Goal: Use online tool/utility: Utilize a website feature to perform a specific function

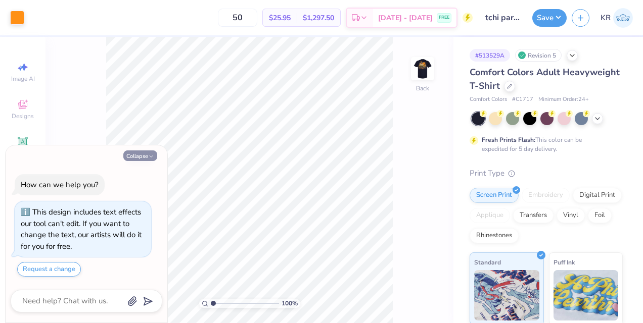
click at [151, 156] on icon "button" at bounding box center [151, 157] width 6 height 6
type textarea "x"
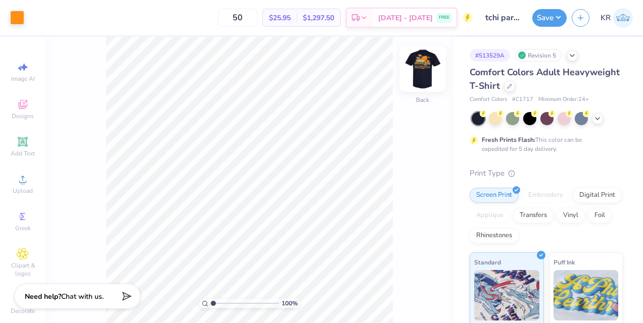
click at [423, 75] on img at bounding box center [422, 69] width 40 height 40
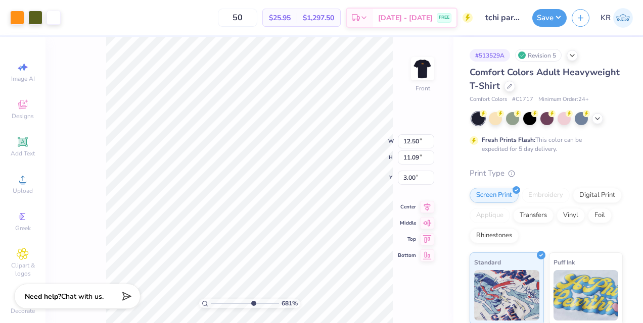
type input "6.8114978075823"
type input "0.99"
type input "0.90"
type input "4.99"
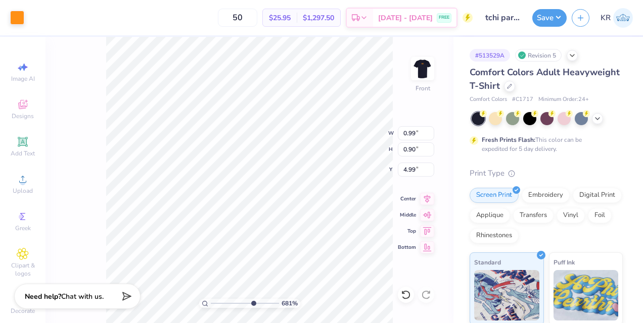
type input "6.8114978075823"
type input "6.05"
type input "6.8114978075823"
type input "1.02"
type input "0.96"
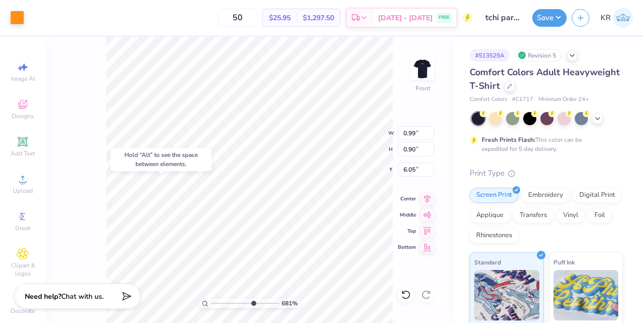
type input "4.96"
type input "6.8114978075823"
type input "4.81"
click at [404, 292] on icon at bounding box center [405, 295] width 9 height 9
type input "6.8114978075823"
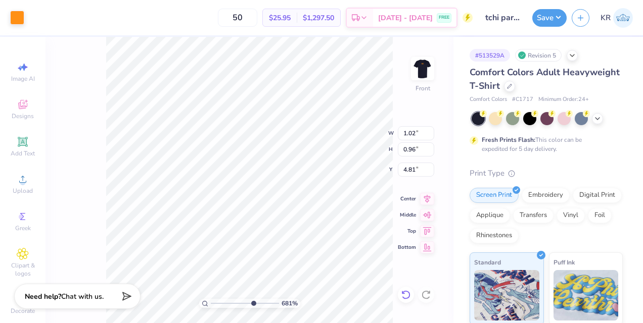
type input "4.96"
type input "6.8114978075823"
type input "2.96"
click at [403, 290] on icon at bounding box center [406, 295] width 10 height 10
type input "6.8114978075823"
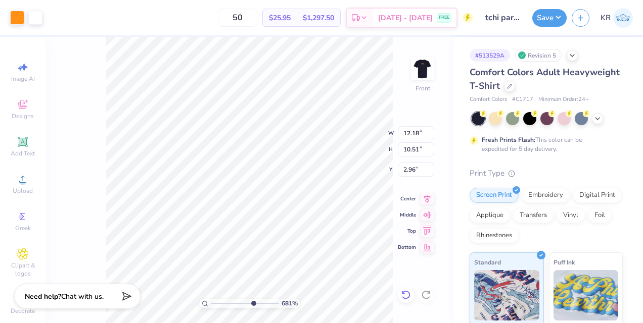
type input "3.00"
type input "6.8114978075823"
type input "5.24"
click at [403, 289] on div at bounding box center [406, 295] width 16 height 16
type input "6.8114978075823"
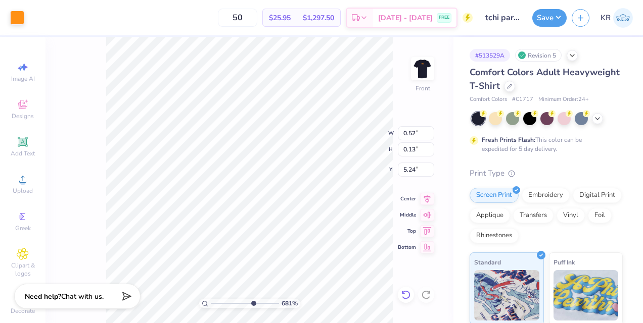
type input "5.36"
click at [401, 289] on div at bounding box center [406, 295] width 16 height 16
click at [413, 131] on input "12.18" at bounding box center [416, 133] width 36 height 14
click at [422, 89] on div "Front" at bounding box center [422, 88] width 15 height 9
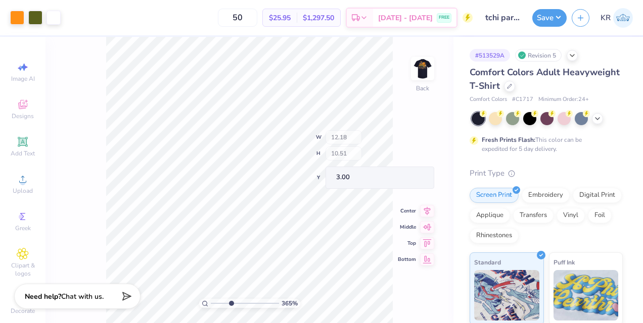
click at [402, 85] on div "365 % Back W 12.18 H 10.51 Y 3.00 Center Middle Top Bottom" at bounding box center [249, 180] width 408 height 287
click at [402, 85] on div "365 % Back" at bounding box center [249, 180] width 408 height 287
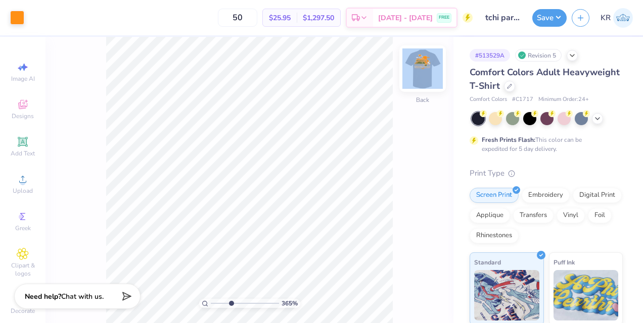
drag, startPoint x: 402, startPoint y: 85, endPoint x: 411, endPoint y: 73, distance: 15.2
click at [411, 73] on div "365 % Back" at bounding box center [249, 180] width 408 height 287
click at [411, 73] on img at bounding box center [422, 69] width 40 height 40
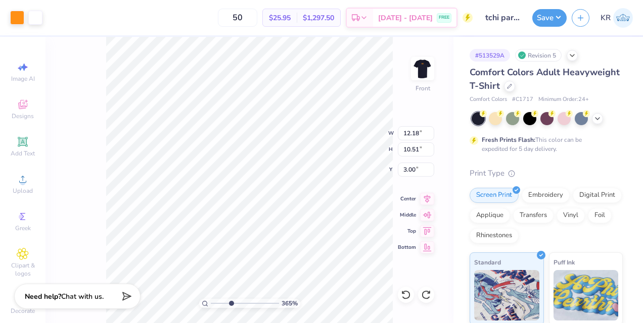
click at [367, 128] on div "365 % Front W 12.18 12.18 " H 10.51 10.51 " Y 3.00 3.00 " Center Middle Top Bot…" at bounding box center [249, 180] width 408 height 287
type input "3.64512122203592"
type input "6.47"
type input "3.64512122203592"
type input "1.02"
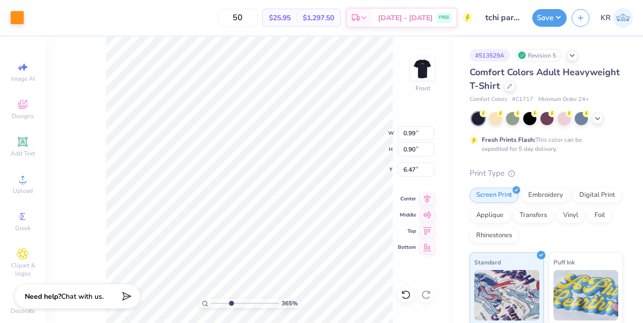
type input "0.96"
type input "4.96"
type input "3.64512122203592"
type input "5.15"
click at [418, 104] on div "365 % Front W 1.02 1.02 " H 0.96 0.96 " Y 5.15 5.15 " Center Middle Top Bottom" at bounding box center [249, 180] width 408 height 287
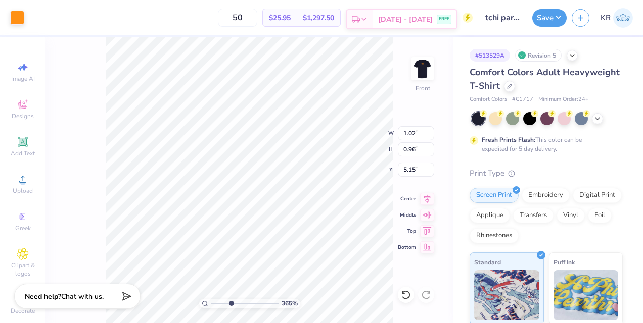
type input "3.64512122203592"
type input "0.52"
type input "0.13"
type input "5.36"
type input "3.64512122203592"
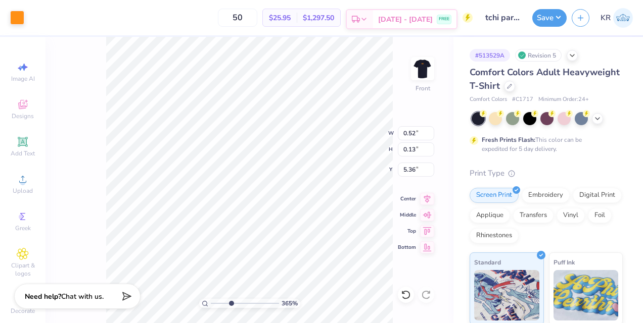
type input "5.63"
click at [357, 146] on div "365 % Front W 0.52 H 0.13 Y 5.63 Center Middle Top Bottom" at bounding box center [249, 180] width 408 height 287
type input "3.64512122203592"
type input "1.31"
type input "2.86"
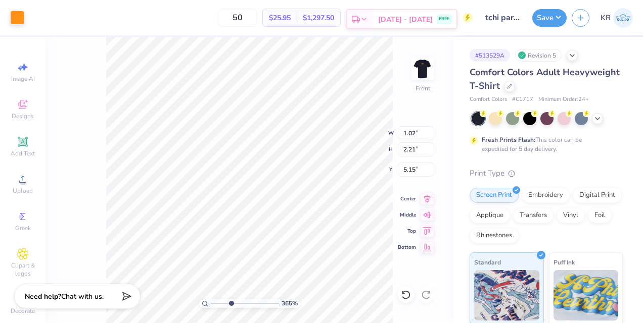
type input "4.51"
type input "3.64512122203592"
type input "4.28"
click at [417, 195] on div "117 % Front" at bounding box center [249, 180] width 408 height 287
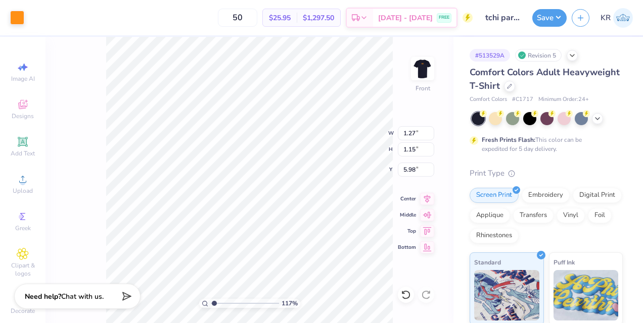
type input "1.16813809737713"
type input "5.96"
type input "1.16813809737713"
type input "5.49"
type input "1.16813809737713"
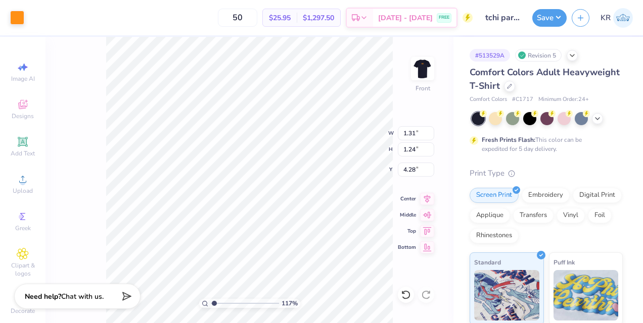
type input "4.03"
type input "1.16813809737713"
type input "4.52"
type input "6.11184815262423"
type input "4.56"
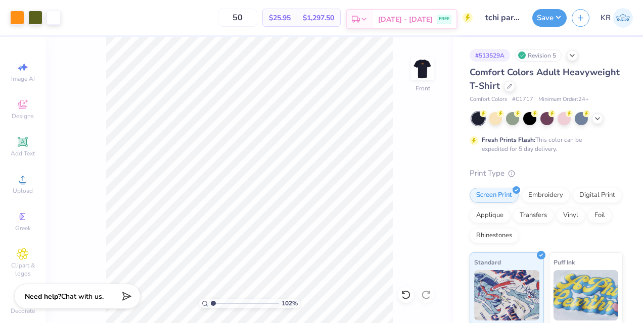
type input "1"
click at [548, 17] on button "Save" at bounding box center [549, 17] width 34 height 18
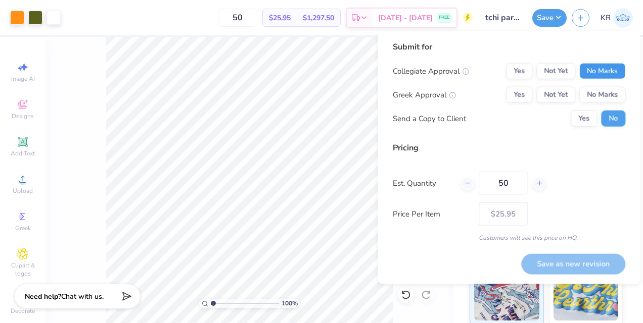
click at [609, 67] on button "No Marks" at bounding box center [602, 71] width 46 height 16
click at [518, 89] on button "Yes" at bounding box center [519, 95] width 26 height 16
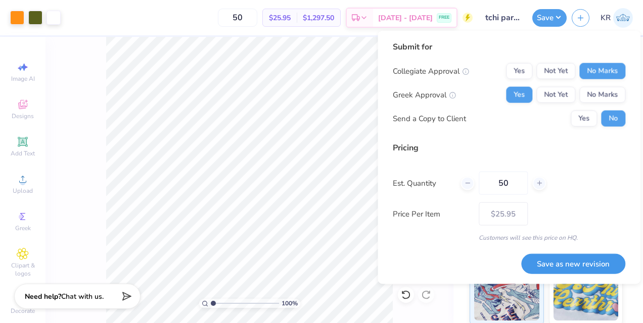
click at [594, 263] on button "Save as new revision" at bounding box center [573, 264] width 104 height 21
type input "– –"
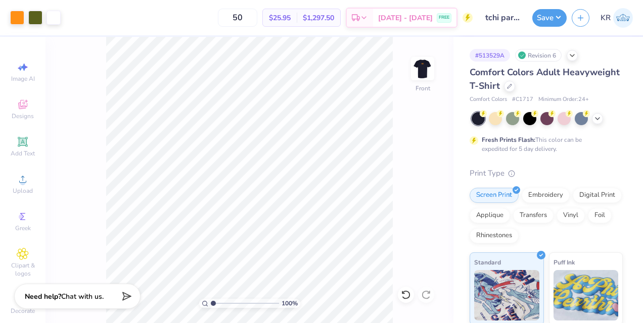
click at [395, 227] on div "100 % Front" at bounding box center [249, 180] width 408 height 287
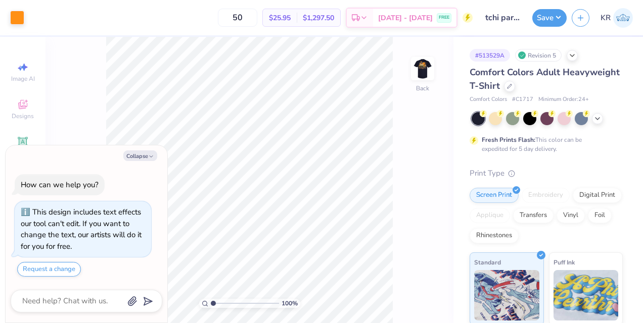
click at [149, 151] on div "Collapse How can we help you? This design includes text effects our tool can't …" at bounding box center [87, 235] width 162 height 178
click at [146, 156] on button "Collapse" at bounding box center [140, 156] width 34 height 11
type textarea "x"
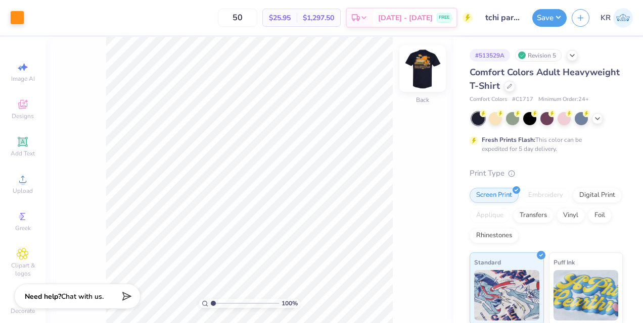
click at [420, 70] on img at bounding box center [422, 69] width 40 height 40
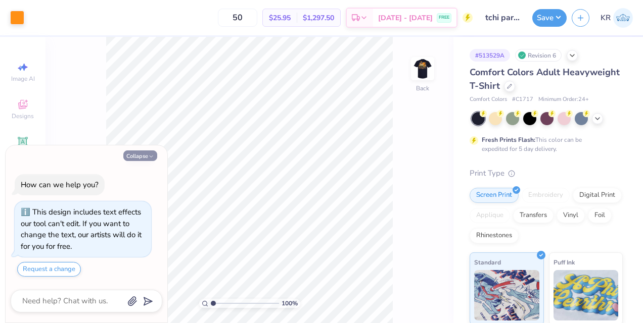
click at [133, 158] on button "Collapse" at bounding box center [140, 156] width 34 height 11
type textarea "x"
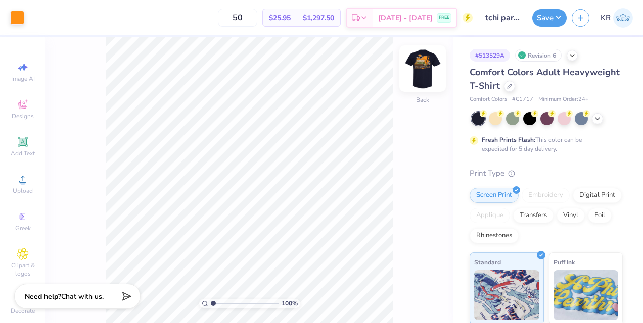
click at [422, 74] on img at bounding box center [422, 69] width 40 height 40
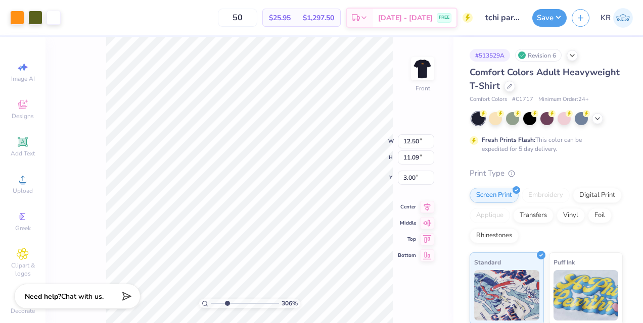
type input "3.06042342627283"
type input "4.05"
click at [407, 293] on icon at bounding box center [406, 295] width 10 height 10
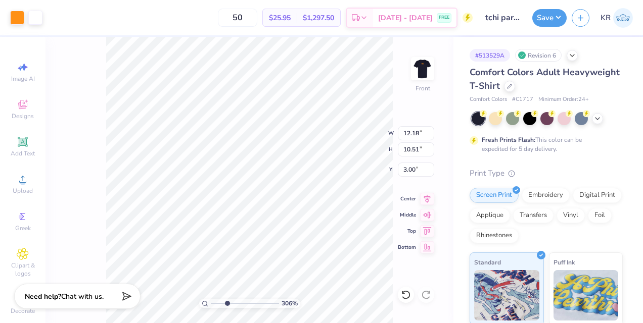
click at [343, 134] on div "306 % Front W 12.18 12.18 " H 10.51 10.51 " Y 3.00 3.00 " Center Middle Top Bot…" at bounding box center [249, 180] width 408 height 287
click at [346, 130] on div "306 % Front W 12.18 12.18 " H 10.51 10.51 " Y 3.00 3.00 " Center Middle Top Bot…" at bounding box center [249, 180] width 408 height 287
type input "3.06042342627283"
type input "1.27"
type input "1.15"
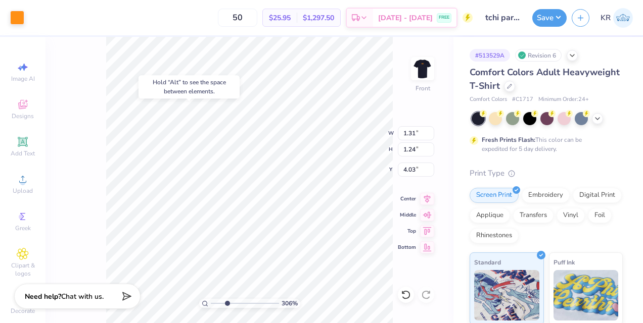
type input "5.49"
click at [363, 150] on div "306 % Front W 0.67 0.67 " H 0.17 0.17 " Y 4.56 4.56 " Center Middle Top Bottom" at bounding box center [249, 180] width 408 height 287
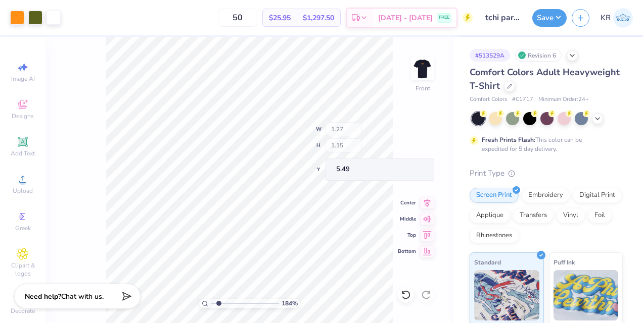
click at [346, 151] on div "184 % Front W 1.27 H 1.15 Y 5.49 Center Middle Top Bottom" at bounding box center [249, 180] width 408 height 287
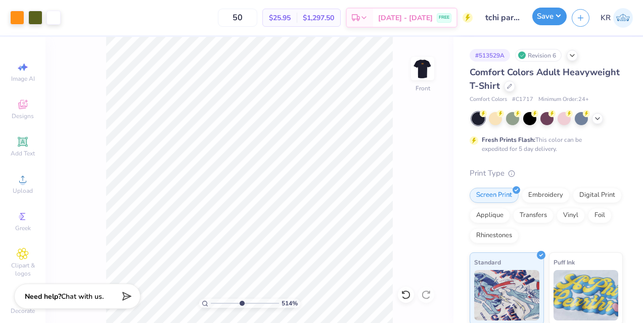
click at [552, 15] on button "Save" at bounding box center [549, 17] width 34 height 18
type input "5.13930644892434"
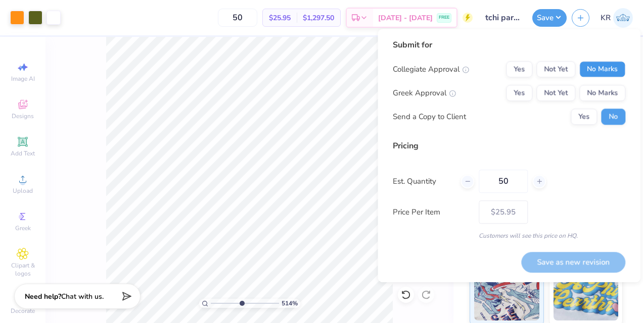
click at [602, 66] on button "No Marks" at bounding box center [602, 69] width 46 height 16
click at [525, 91] on button "Yes" at bounding box center [519, 93] width 26 height 16
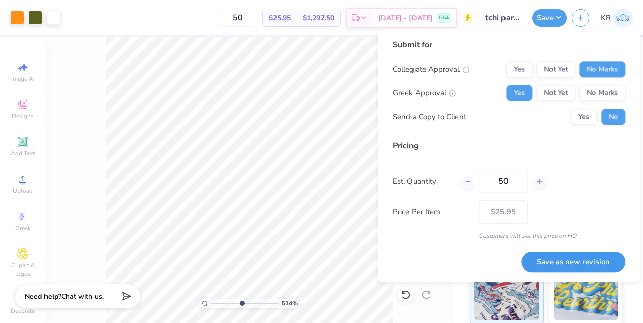
click at [561, 255] on button "Save as new revision" at bounding box center [573, 262] width 104 height 21
type input "$25.95"
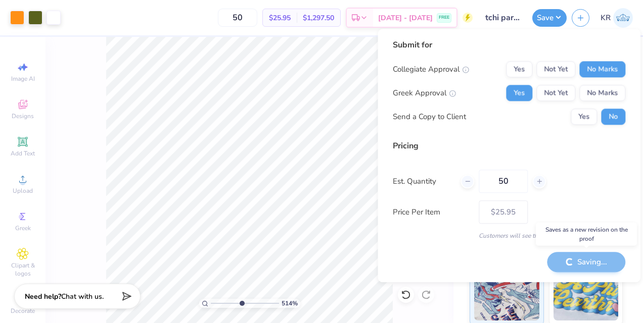
type input "5.13930644892434"
